Goal: Navigation & Orientation: Find specific page/section

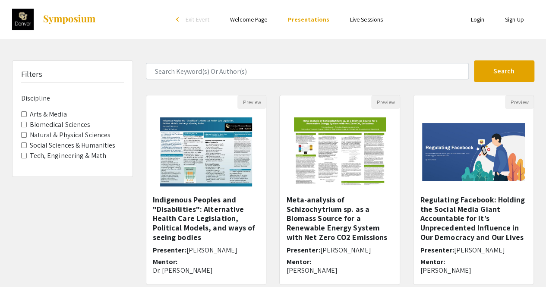
click at [255, 23] on link "Welcome Page" at bounding box center [248, 20] width 37 height 8
